Goal: Navigation & Orientation: Find specific page/section

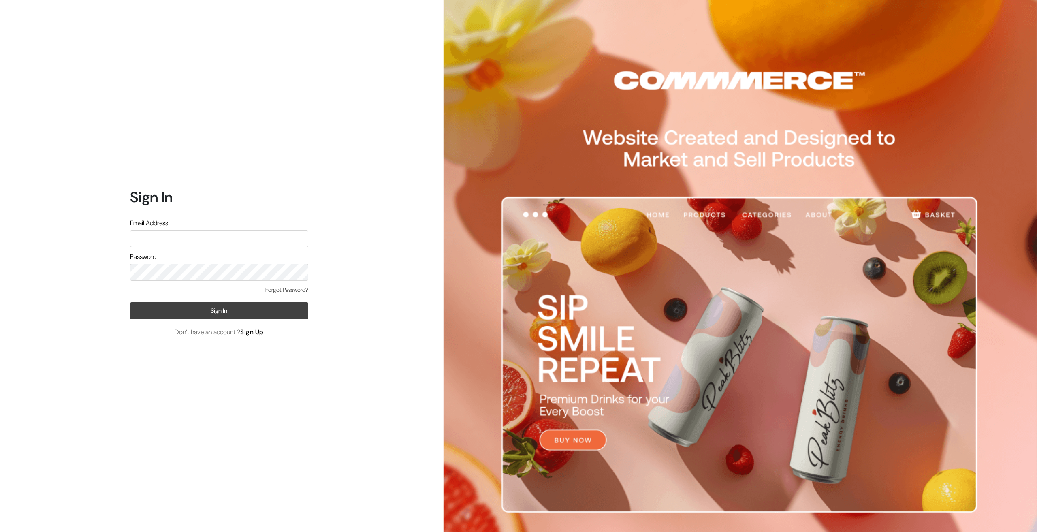
type input "[EMAIL_ADDRESS][DOMAIN_NAME]"
click at [213, 307] on button "Sign In" at bounding box center [219, 310] width 178 height 17
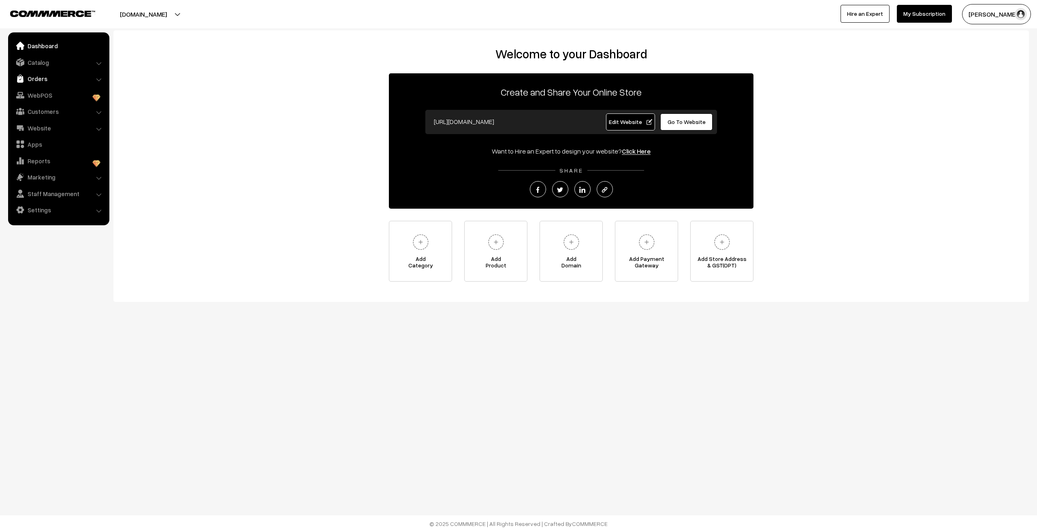
click at [45, 78] on link "Orders" at bounding box center [58, 78] width 96 height 15
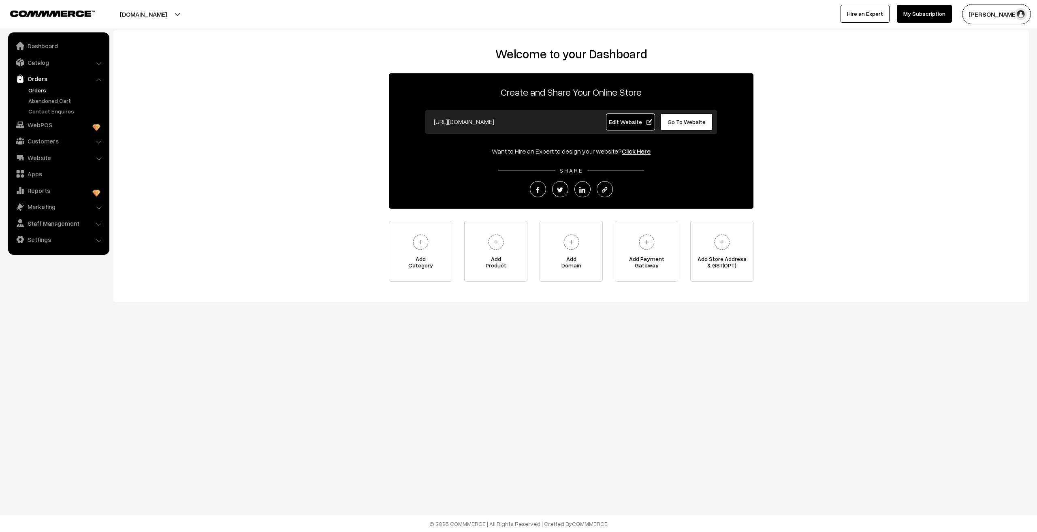
click at [38, 88] on link "Orders" at bounding box center [66, 90] width 80 height 9
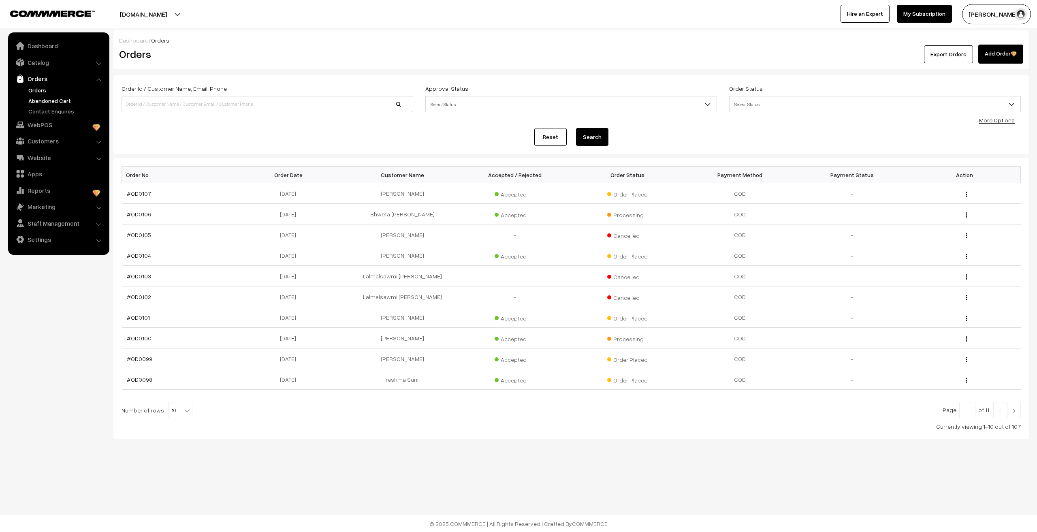
click at [47, 101] on link "Abandoned Cart" at bounding box center [66, 100] width 80 height 9
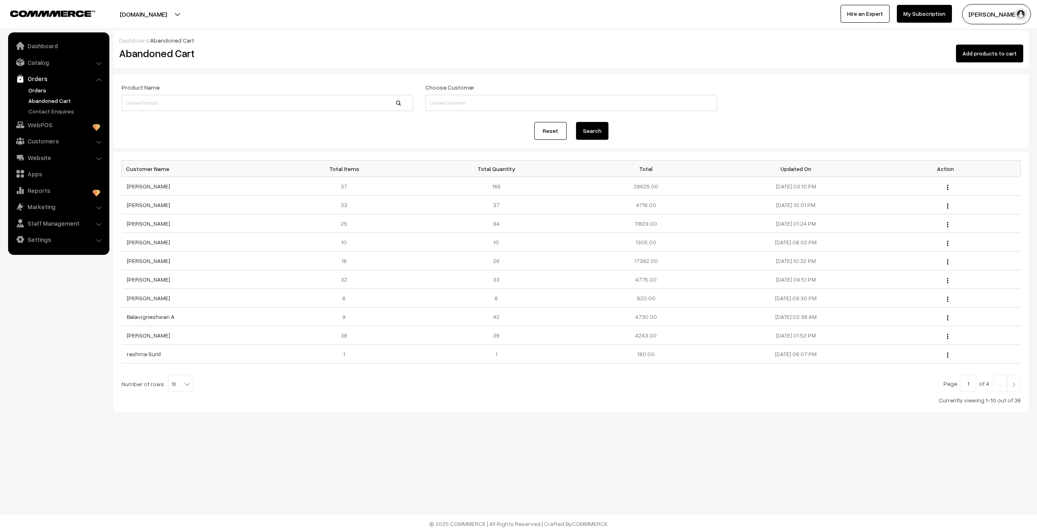
click at [41, 89] on link "Orders" at bounding box center [66, 90] width 80 height 9
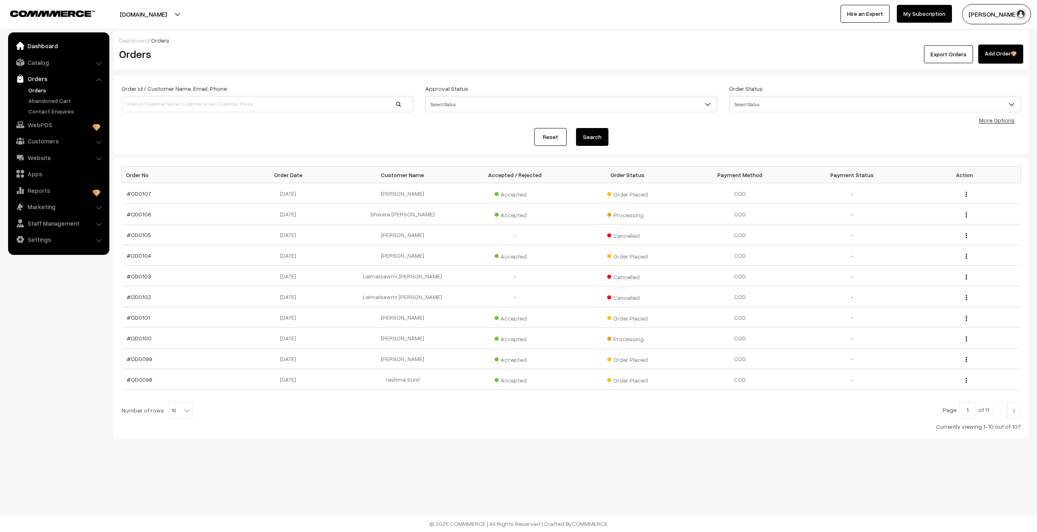
click at [40, 51] on link "Dashboard" at bounding box center [58, 45] width 96 height 15
